Goal: Navigation & Orientation: Find specific page/section

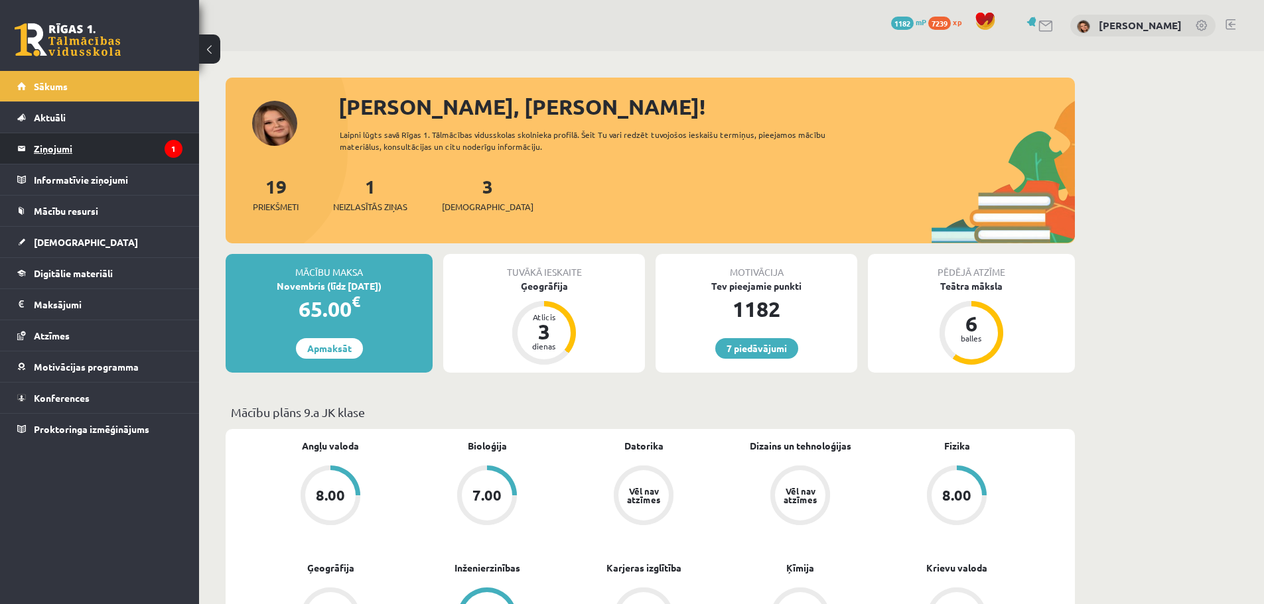
click at [94, 143] on legend "Ziņojumi 1" at bounding box center [108, 148] width 149 height 31
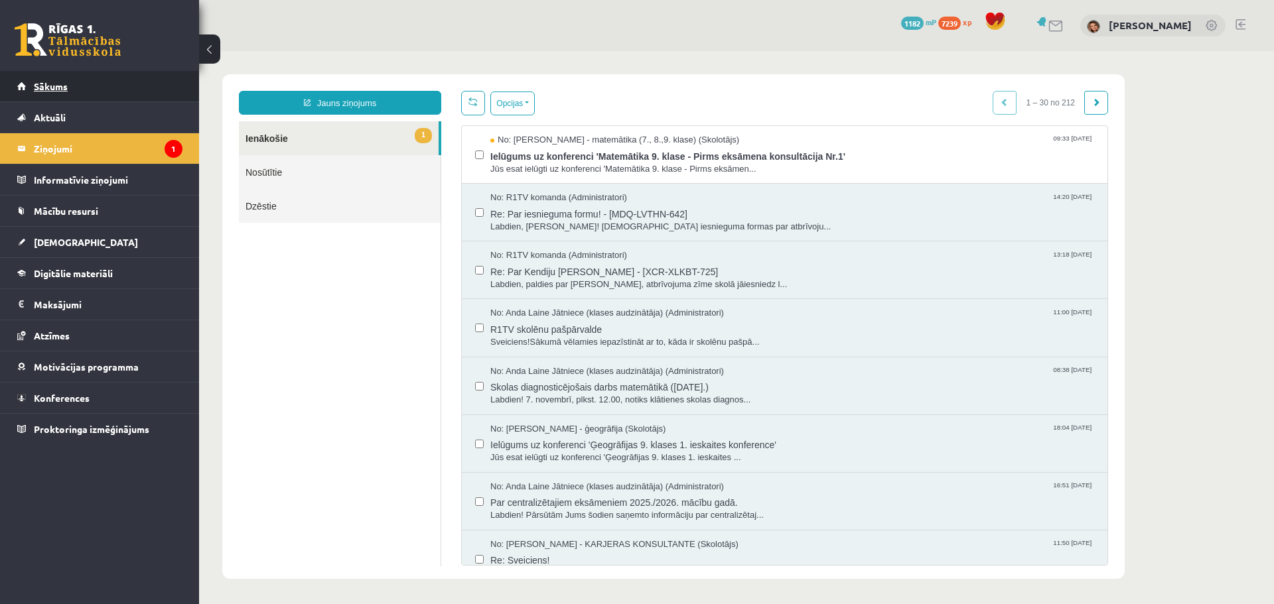
click at [63, 92] on link "Sākums" at bounding box center [99, 86] width 165 height 31
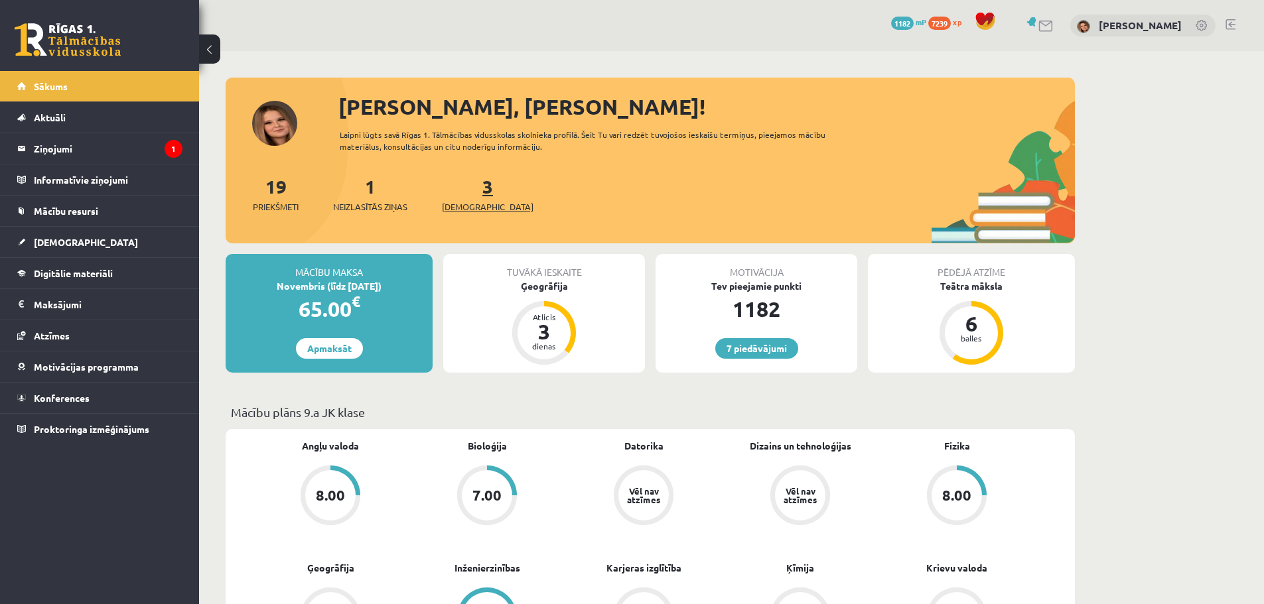
click at [464, 189] on link "3 Ieskaites" at bounding box center [488, 193] width 92 height 39
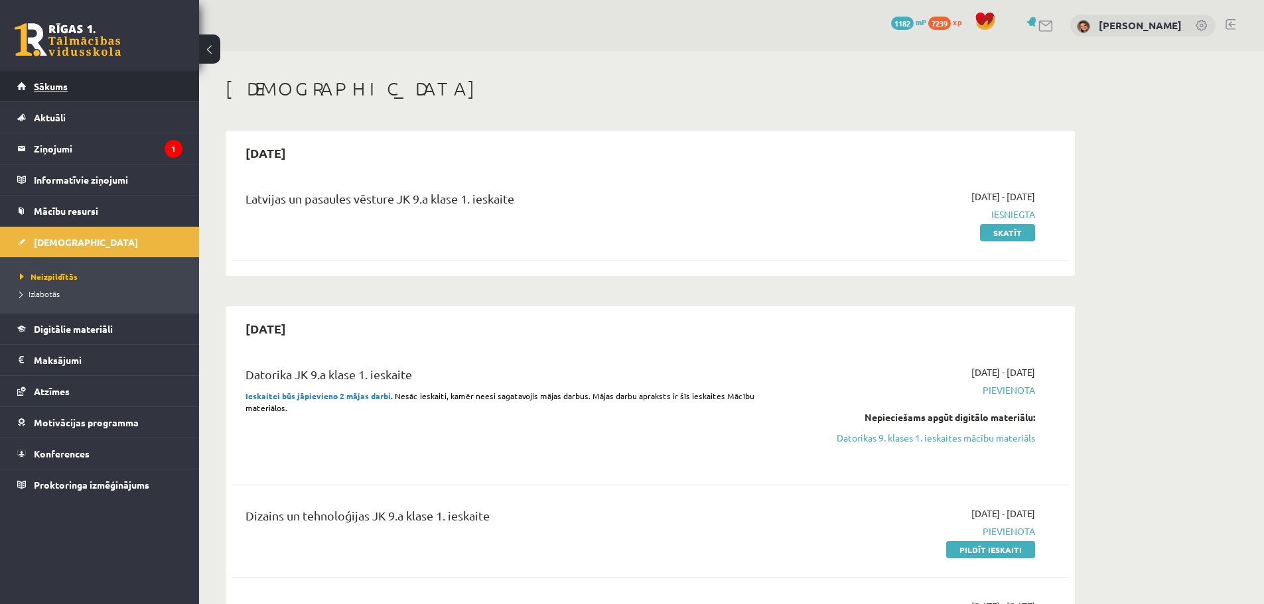
click at [60, 87] on span "Sākums" at bounding box center [51, 86] width 34 height 12
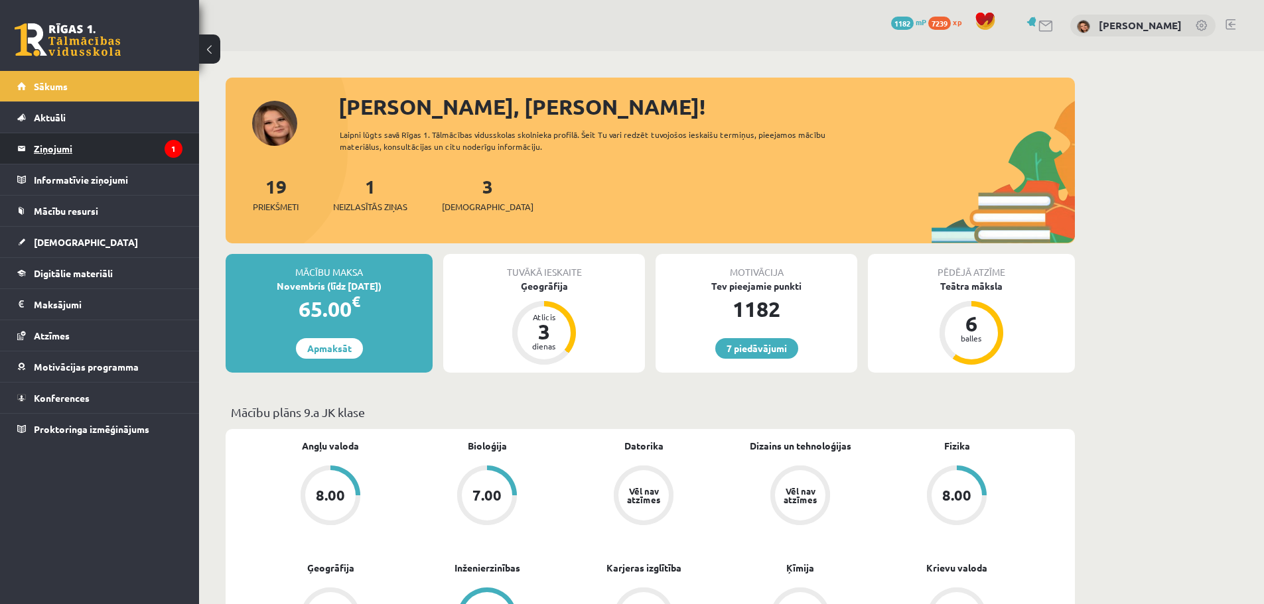
click at [109, 151] on legend "Ziņojumi 1" at bounding box center [108, 148] width 149 height 31
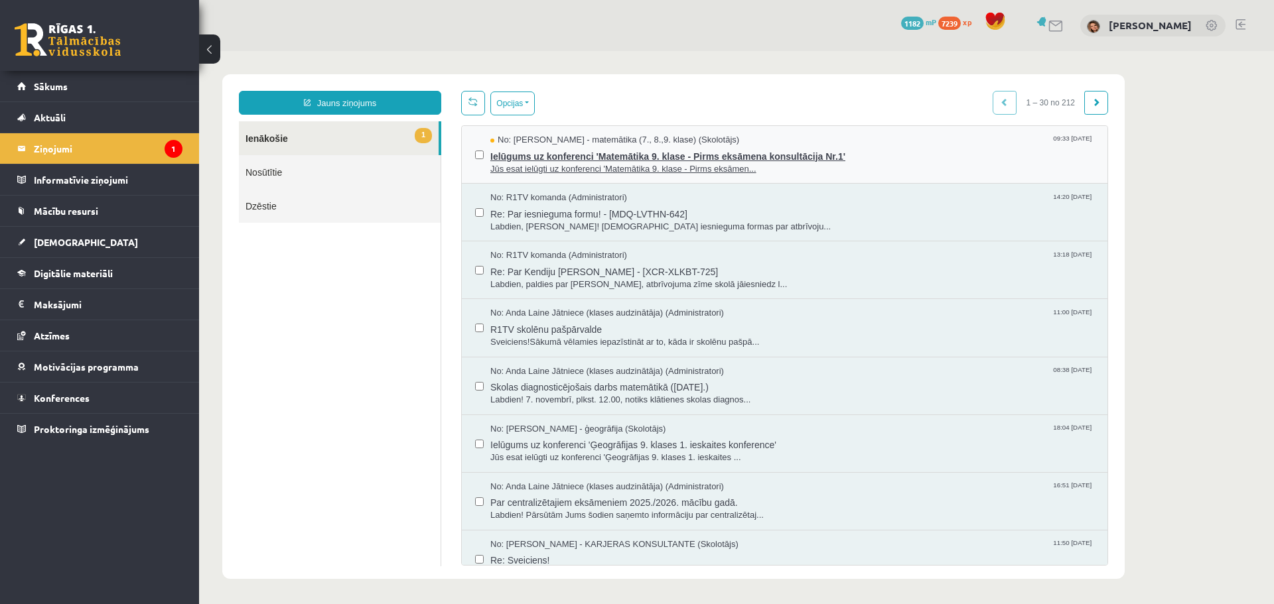
click at [860, 158] on span "Ielūgums uz konferenci 'Matemātika 9. klase - Pirms eksāmena konsultācija Nr.1'" at bounding box center [792, 155] width 604 height 17
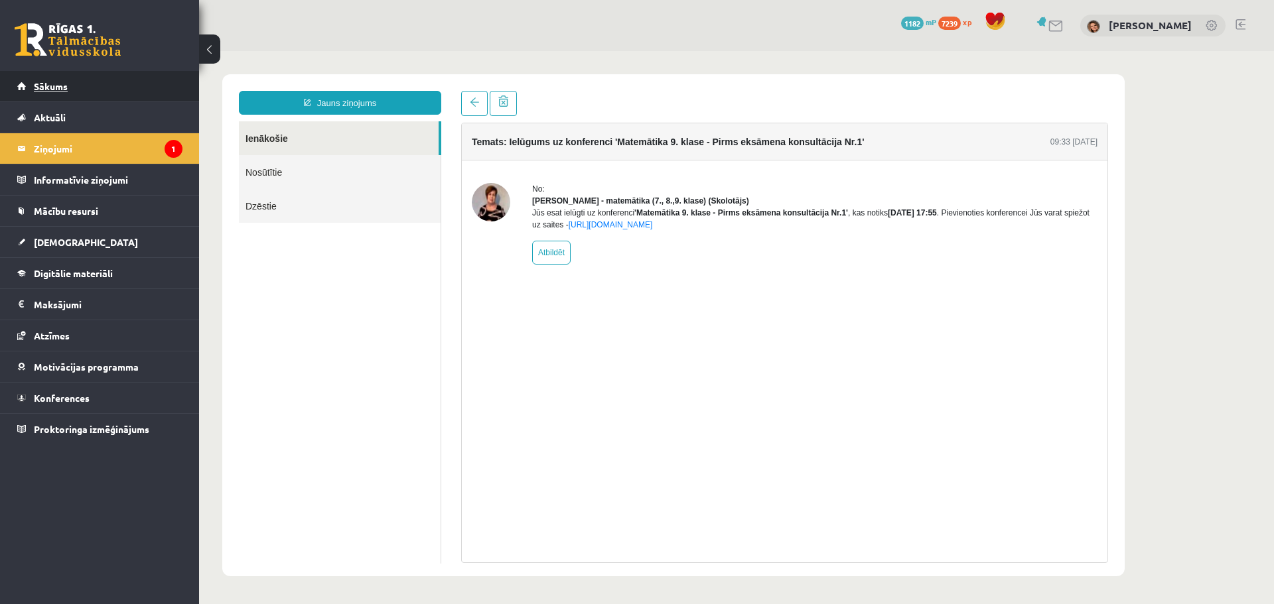
click at [61, 89] on span "Sākums" at bounding box center [51, 86] width 34 height 12
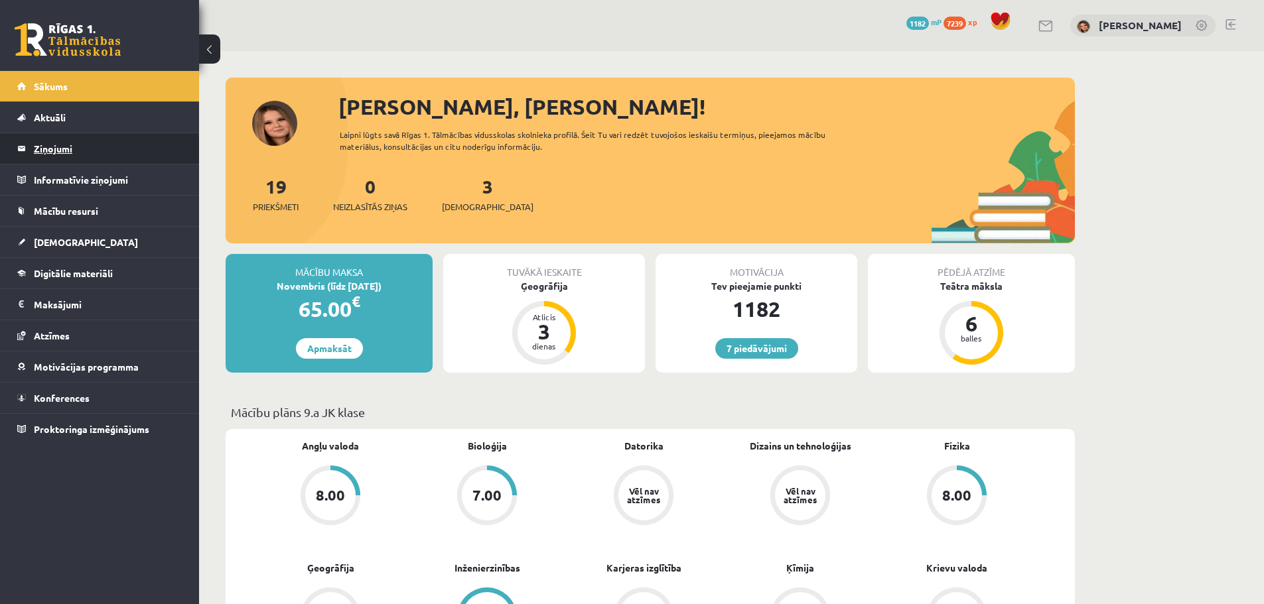
click at [72, 151] on legend "Ziņojumi 0" at bounding box center [108, 148] width 149 height 31
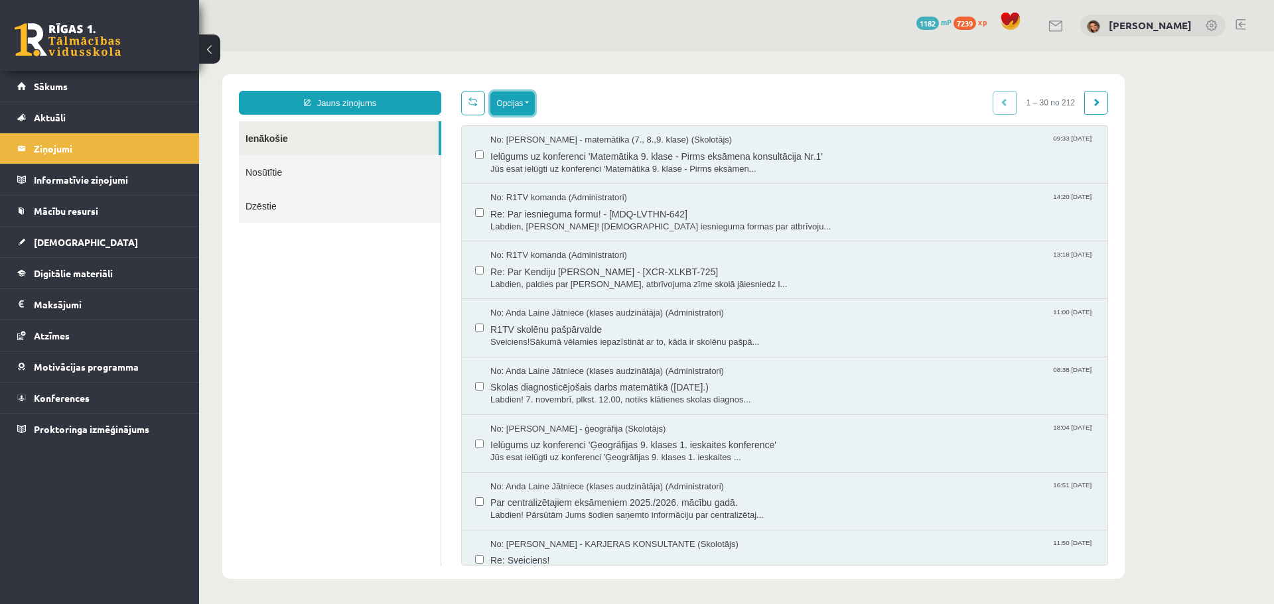
click at [528, 99] on button "Opcijas" at bounding box center [512, 104] width 44 height 24
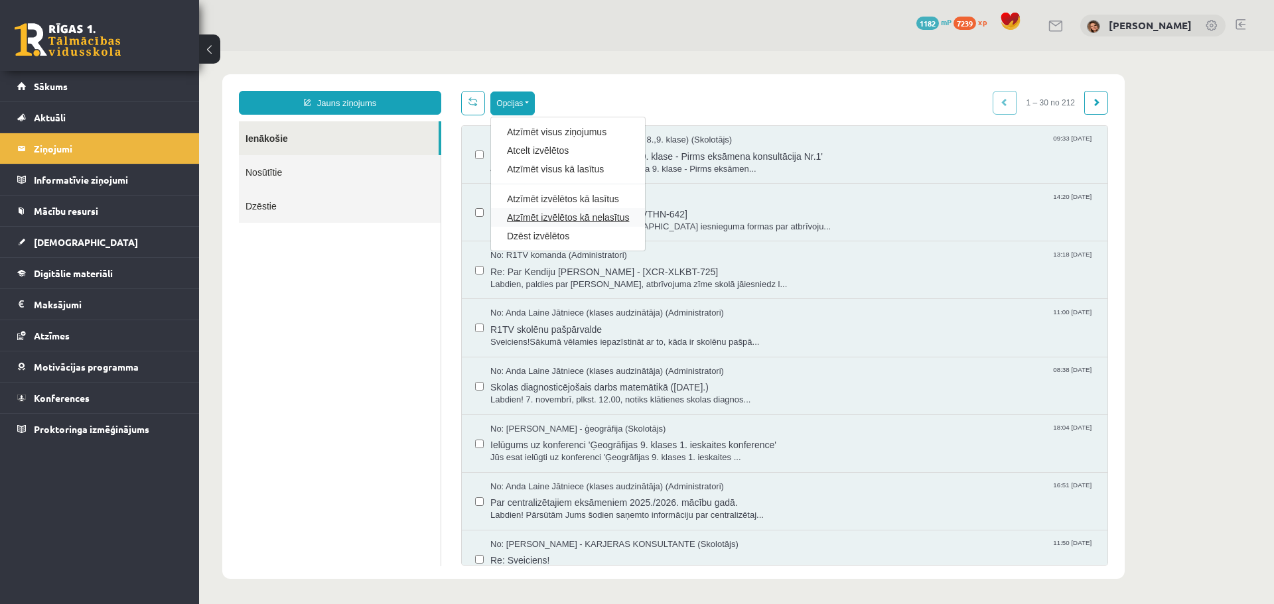
click at [585, 216] on link "Atzīmēt izvēlētos kā nelasītus" at bounding box center [568, 217] width 122 height 13
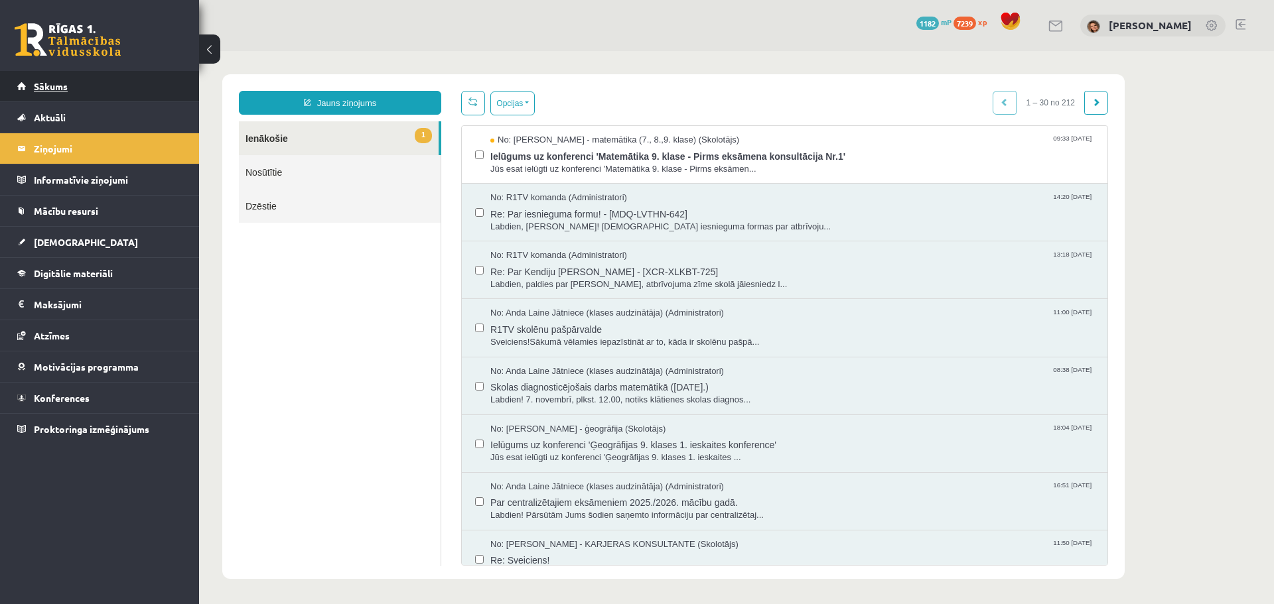
click at [48, 79] on link "Sākums" at bounding box center [99, 86] width 165 height 31
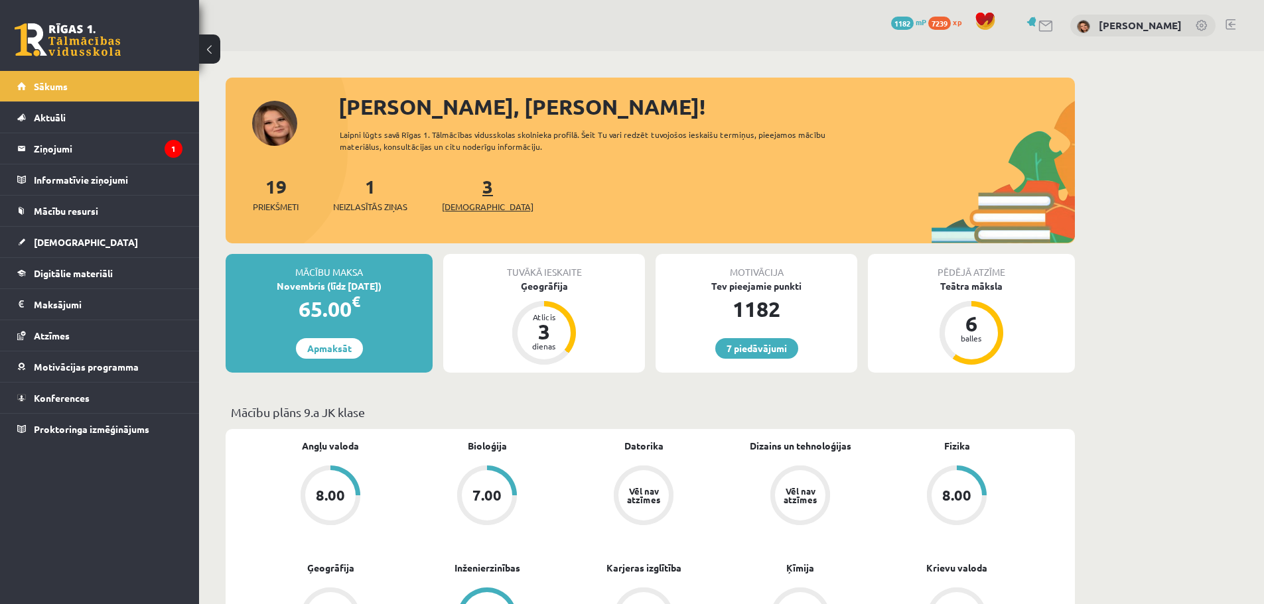
click at [464, 191] on link "3 Ieskaites" at bounding box center [488, 193] width 92 height 39
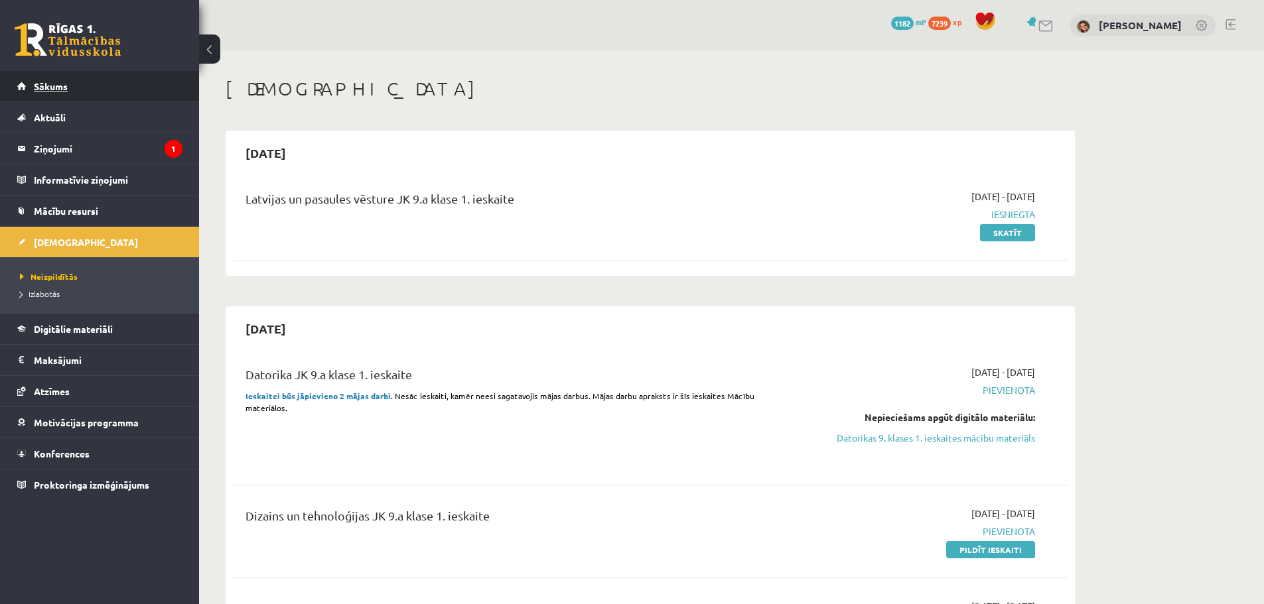
click at [54, 92] on link "Sākums" at bounding box center [99, 86] width 165 height 31
